Goal: Navigation & Orientation: Find specific page/section

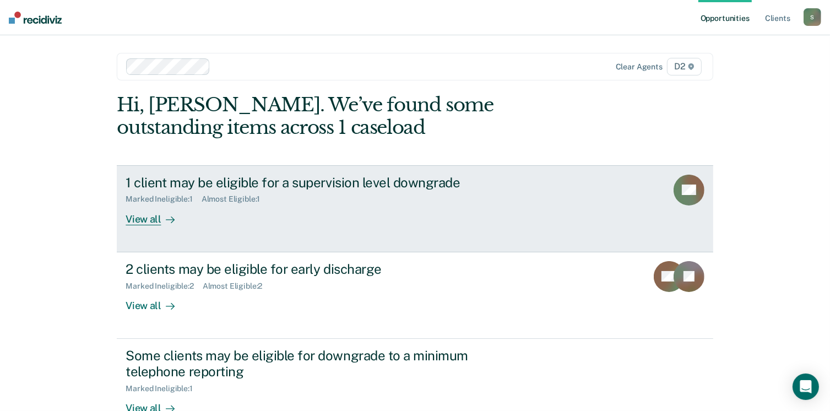
click at [148, 219] on div "View all" at bounding box center [157, 214] width 62 height 21
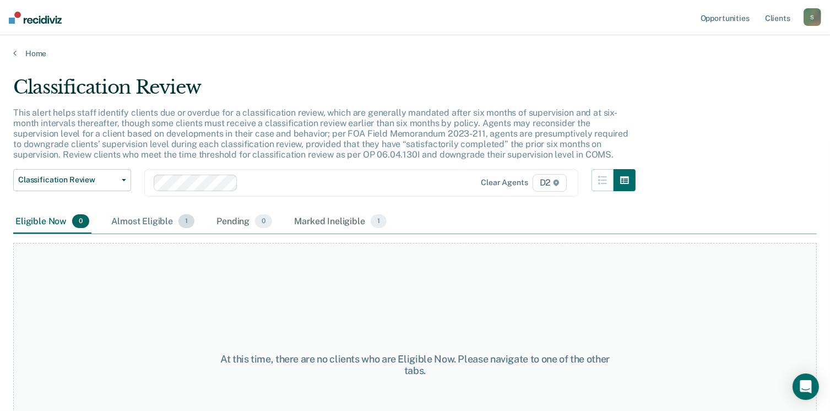
click at [135, 225] on div "Almost Eligible 1" at bounding box center [153, 222] width 88 height 24
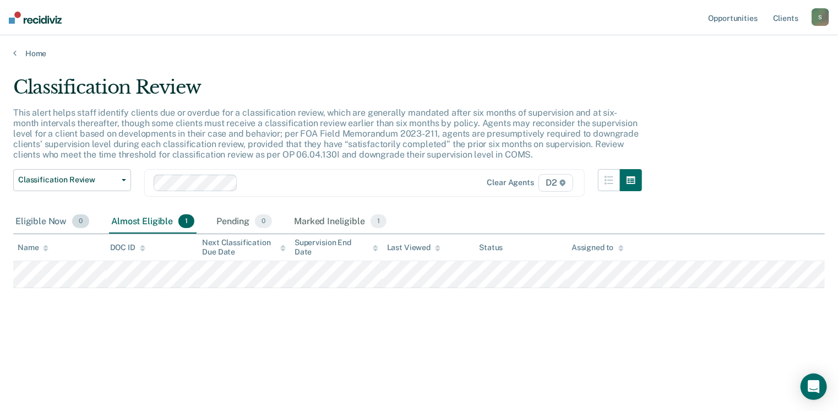
click at [53, 221] on div "Eligible Now 0" at bounding box center [52, 222] width 78 height 24
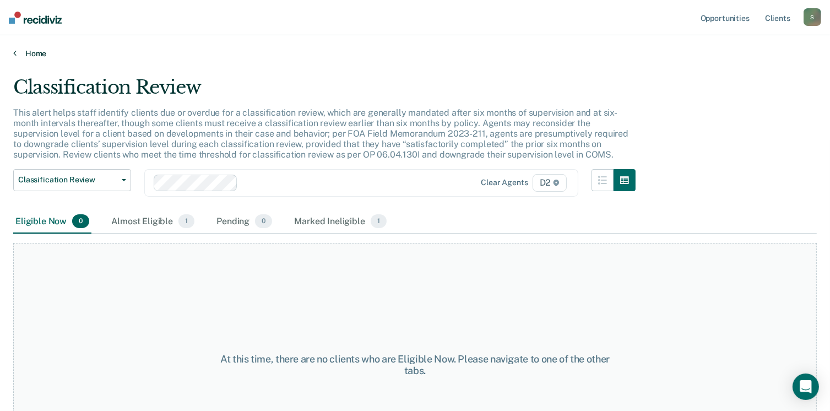
click at [29, 55] on link "Home" at bounding box center [414, 53] width 803 height 10
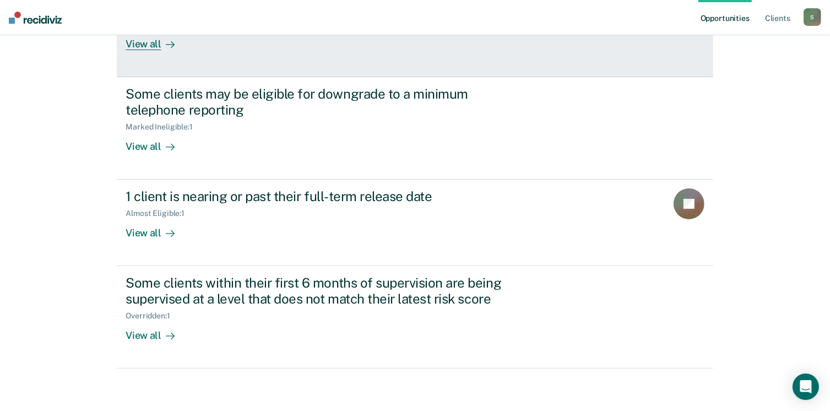
scroll to position [262, 0]
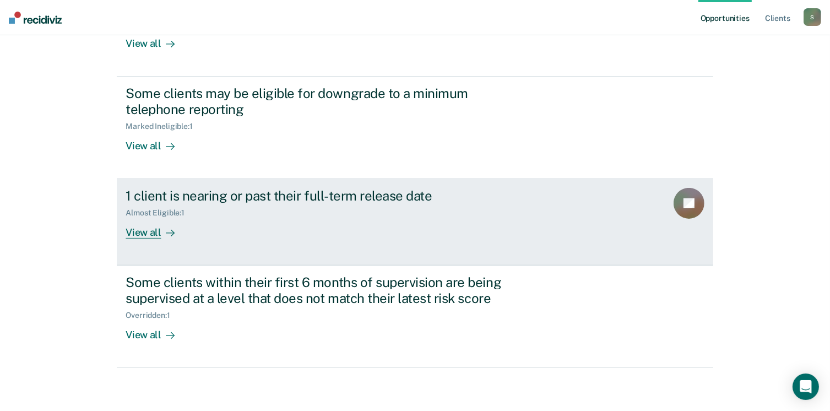
click at [143, 234] on div "View all" at bounding box center [157, 228] width 62 height 21
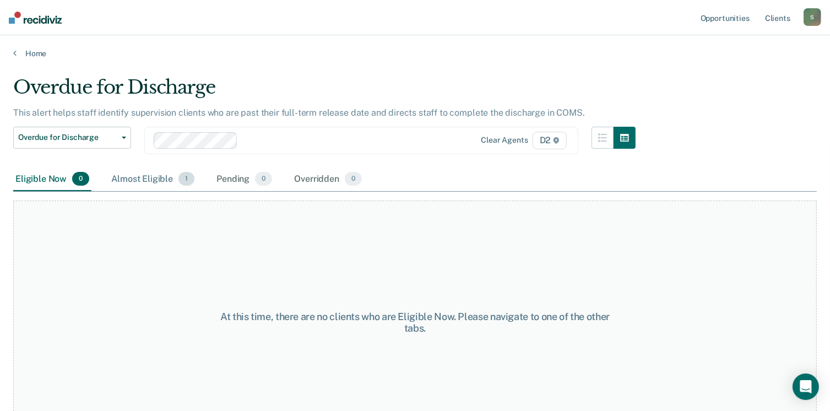
click at [147, 177] on div "Almost Eligible 1" at bounding box center [153, 179] width 88 height 24
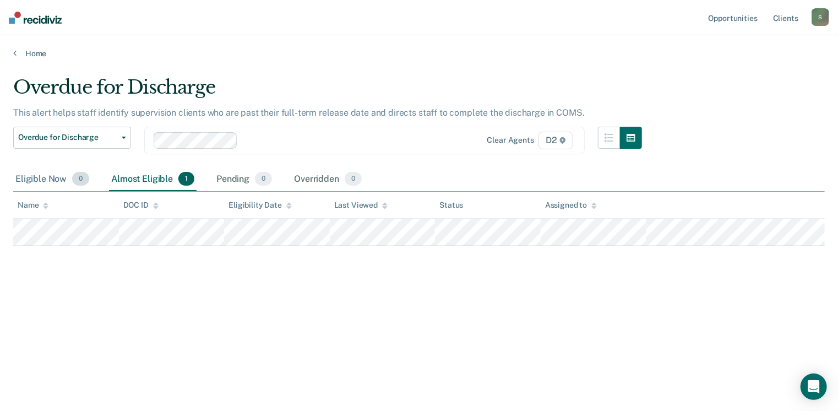
click at [58, 180] on div "Eligible Now 0" at bounding box center [52, 179] width 78 height 24
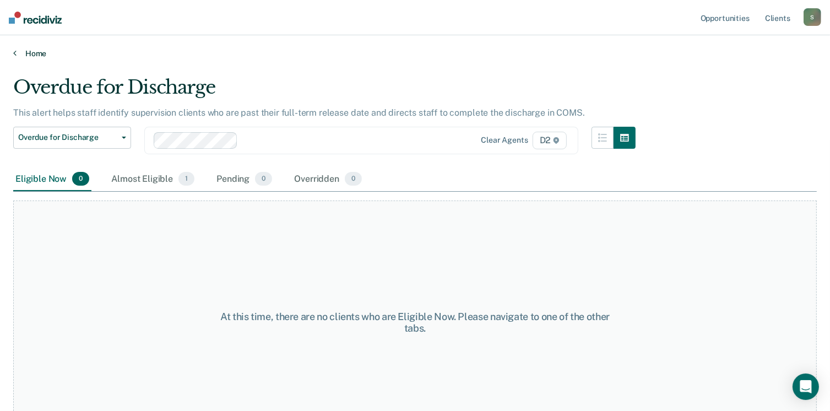
click at [32, 50] on link "Home" at bounding box center [414, 53] width 803 height 10
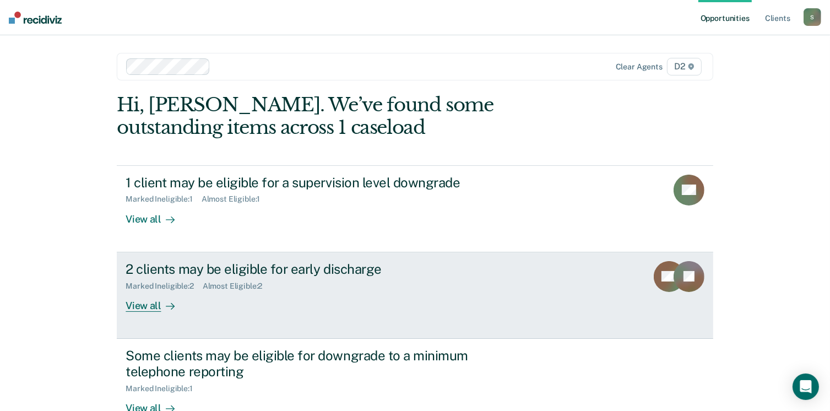
click at [150, 305] on div "View all" at bounding box center [157, 300] width 62 height 21
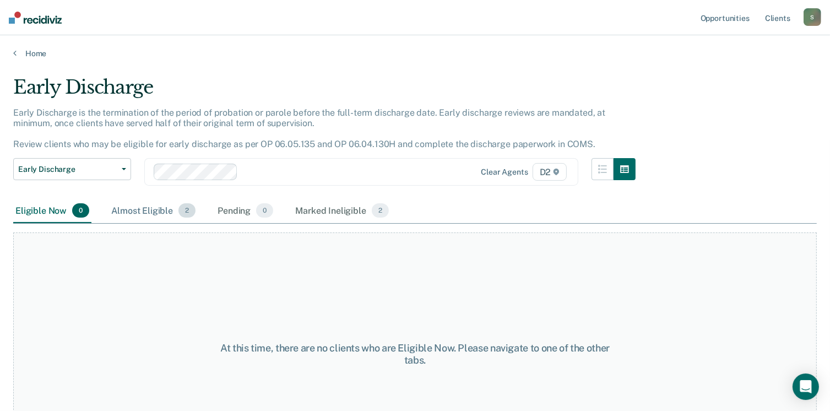
click at [156, 210] on div "Almost Eligible 2" at bounding box center [153, 211] width 89 height 24
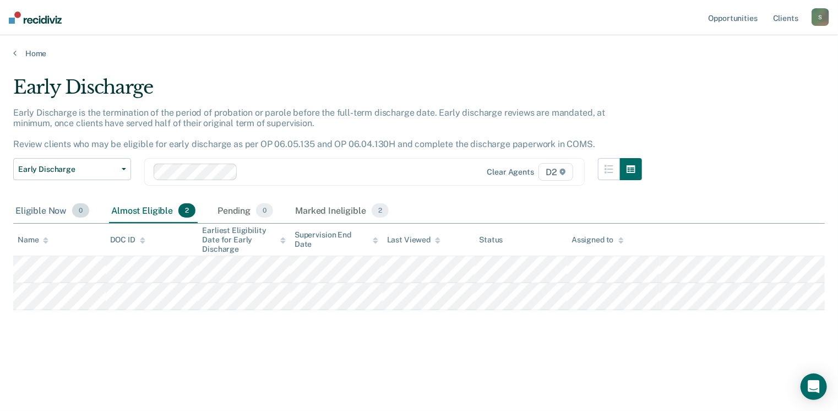
click at [57, 208] on div "Eligible Now 0" at bounding box center [52, 211] width 78 height 24
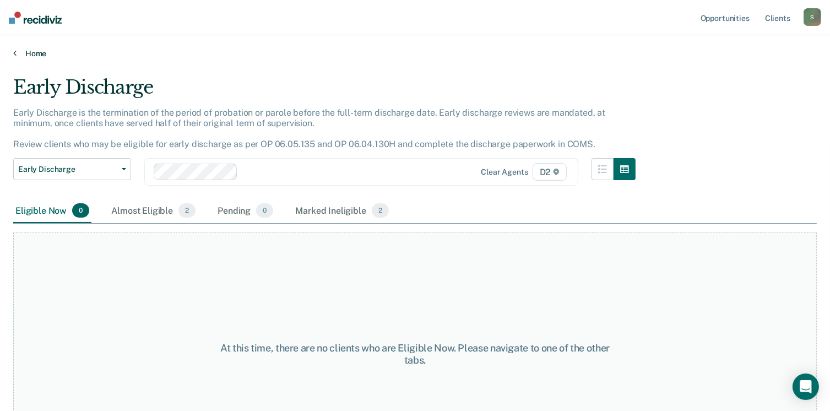
click at [39, 55] on link "Home" at bounding box center [414, 53] width 803 height 10
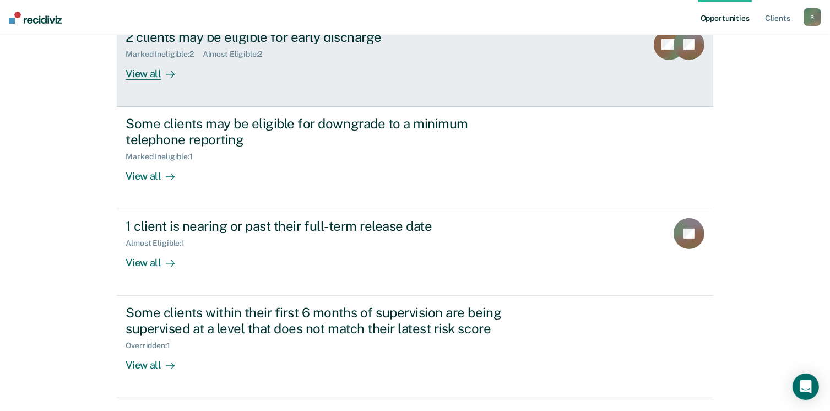
scroll to position [262, 0]
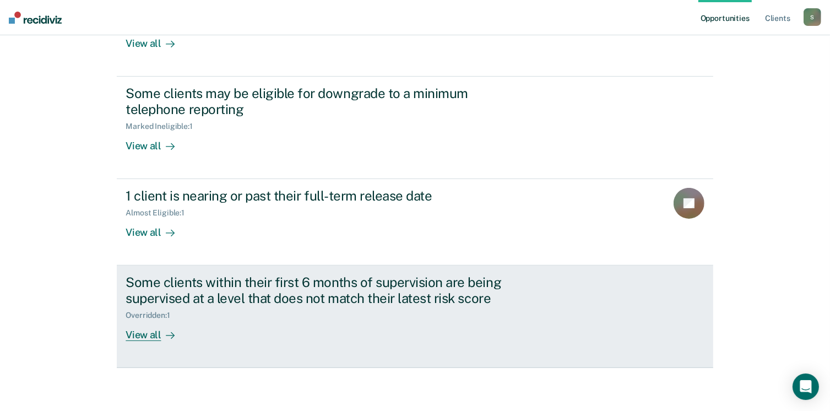
click at [151, 334] on div "View all" at bounding box center [157, 330] width 62 height 21
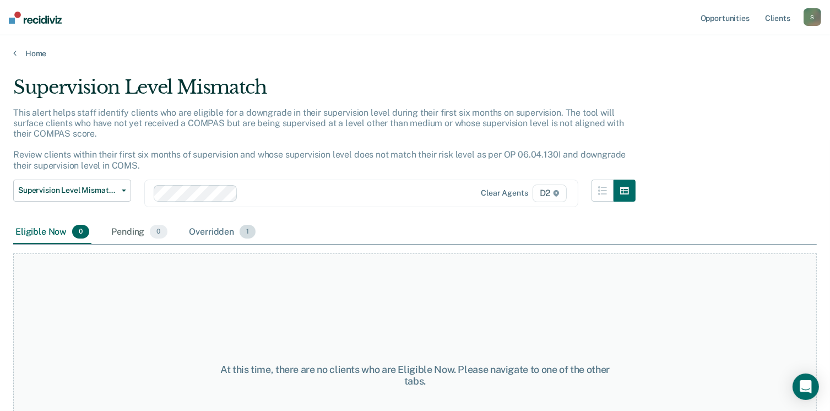
click at [203, 236] on div "Overridden 1" at bounding box center [222, 232] width 71 height 24
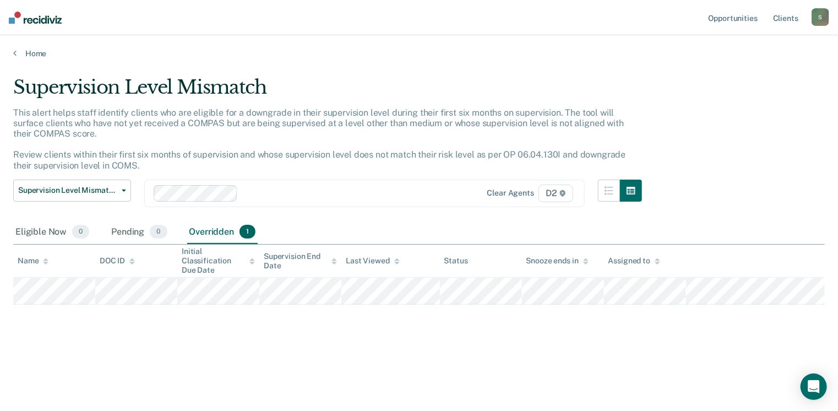
click at [820, 19] on div "S" at bounding box center [821, 17] width 18 height 18
click at [746, 71] on link "Log Out" at bounding box center [776, 72] width 89 height 9
